Goal: Transaction & Acquisition: Purchase product/service

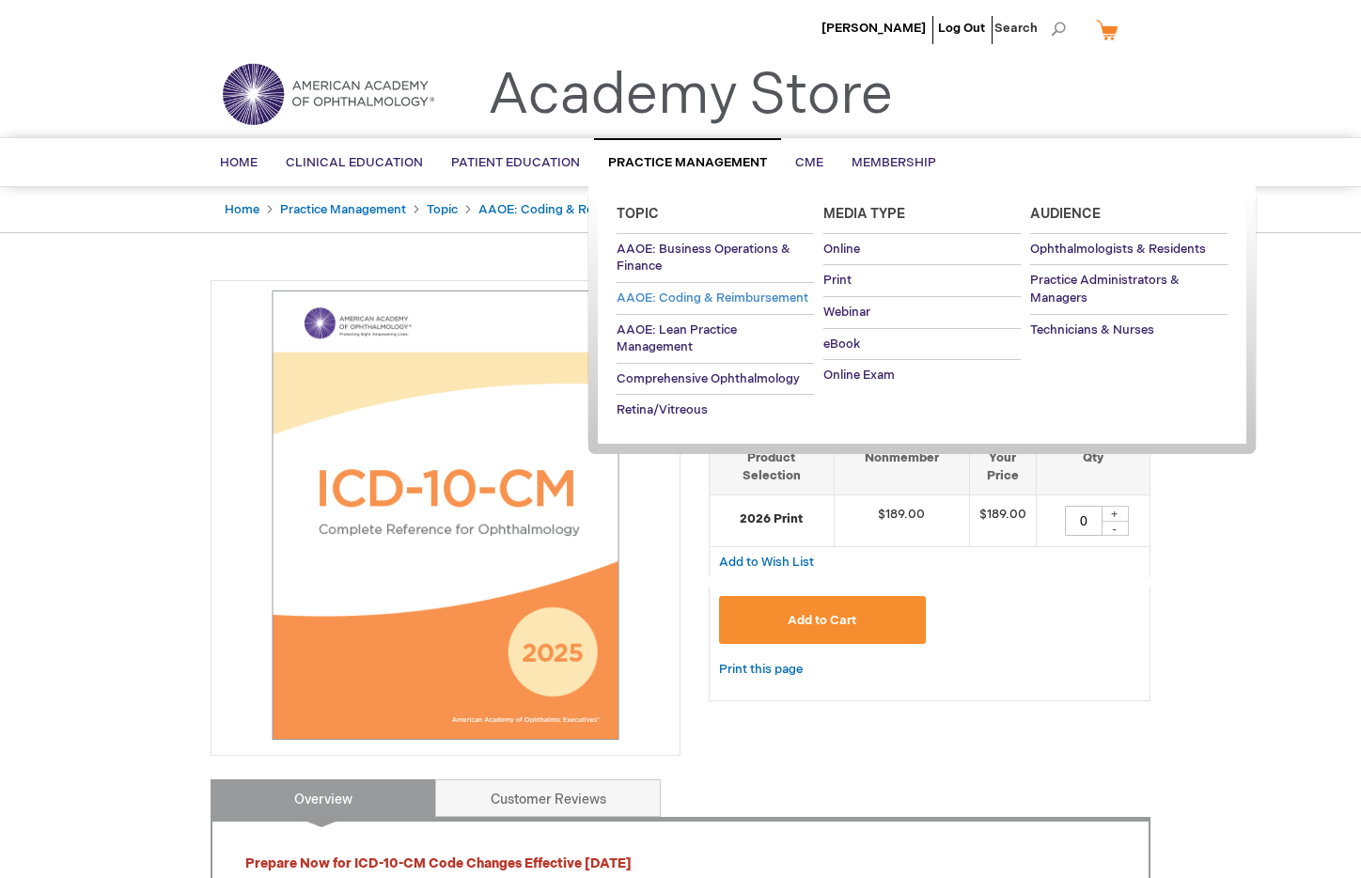
click at [686, 294] on span "AAOE: Coding & Reimbursement" at bounding box center [713, 297] width 192 height 15
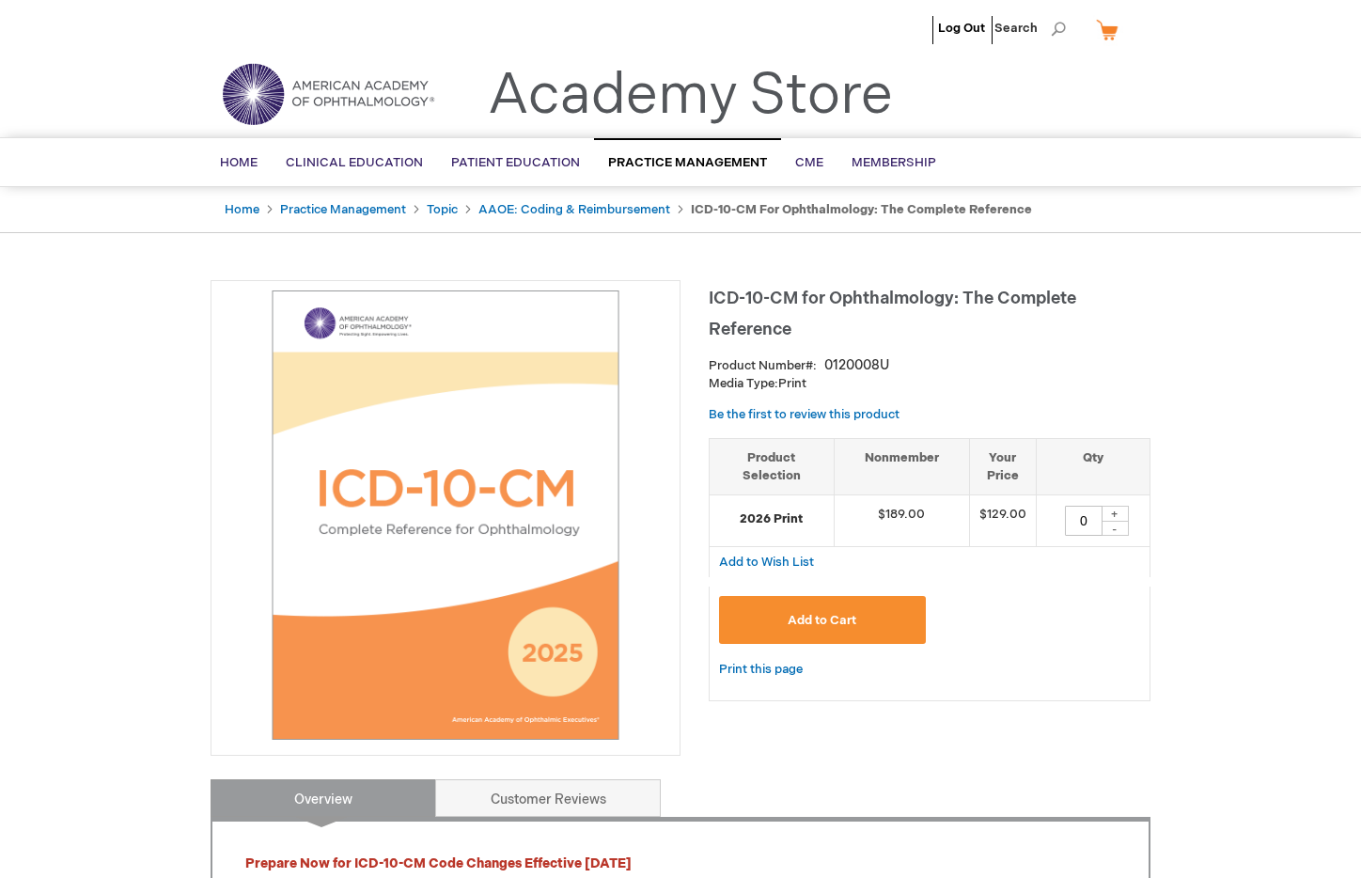
type input "0"
